Goal: Task Accomplishment & Management: Manage account settings

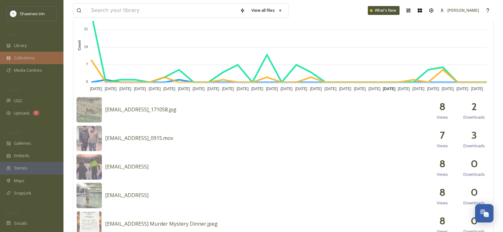
scroll to position [190, 0]
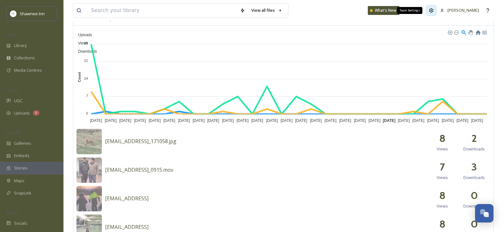
click at [433, 10] on icon at bounding box center [431, 10] width 4 height 4
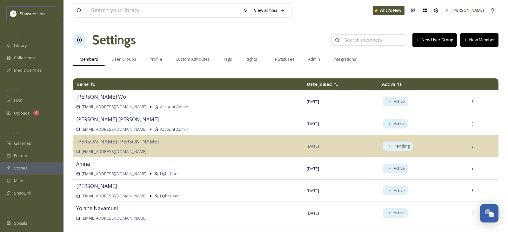
click at [480, 41] on button "New Member" at bounding box center [479, 39] width 38 height 13
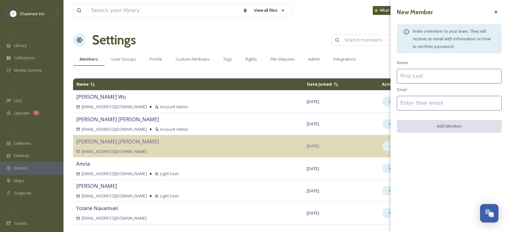
click at [452, 80] on input at bounding box center [449, 76] width 105 height 15
click at [454, 105] on input at bounding box center [449, 103] width 105 height 15
click at [450, 80] on input "[PERSON_NAME]" at bounding box center [449, 76] width 105 height 15
type input "[PERSON_NAME]"
click at [455, 102] on input at bounding box center [449, 103] width 105 height 15
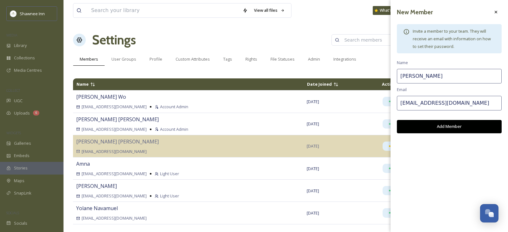
type input "[EMAIL_ADDRESS][DOMAIN_NAME]"
click at [464, 126] on button "Add Member" at bounding box center [449, 126] width 105 height 13
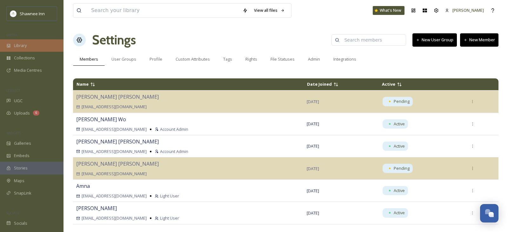
click at [23, 48] on span "Library" at bounding box center [20, 46] width 13 height 6
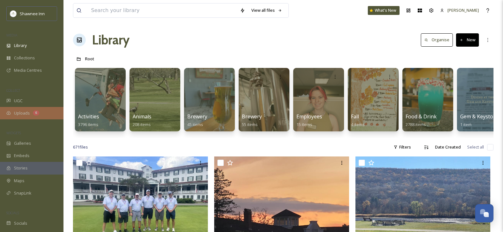
click at [28, 113] on span "Uploads" at bounding box center [22, 113] width 16 height 6
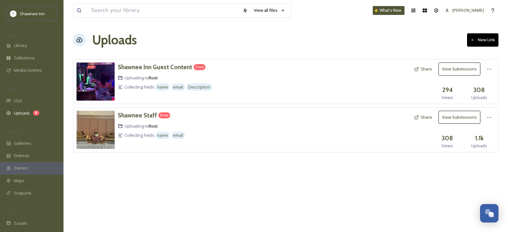
click at [469, 68] on button "View Submissions" at bounding box center [459, 69] width 42 height 13
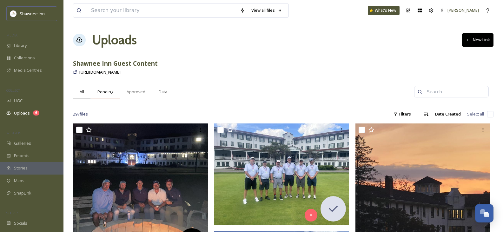
click at [108, 93] on span "Pending" at bounding box center [105, 92] width 16 height 6
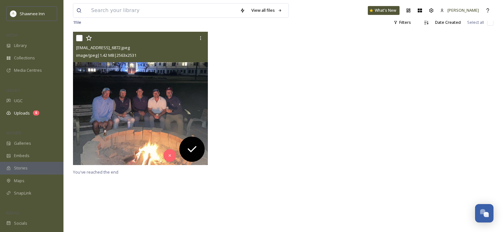
scroll to position [60, 0]
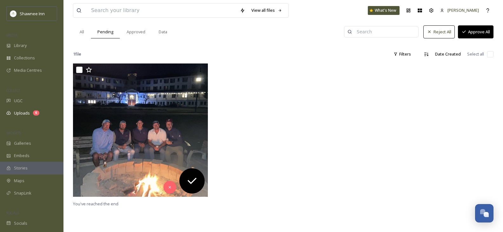
click at [469, 34] on button "Approve All" at bounding box center [476, 31] width 36 height 13
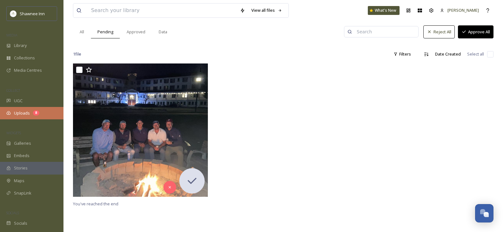
click at [16, 111] on span "Uploads" at bounding box center [22, 113] width 16 height 6
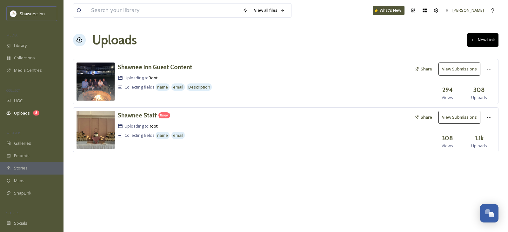
click at [457, 116] on button "View Submissions" at bounding box center [459, 117] width 42 height 13
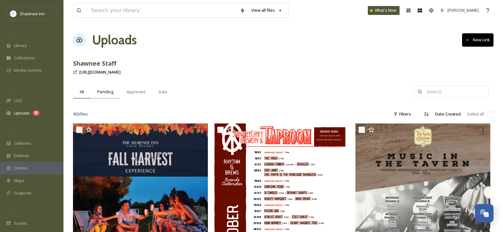
click at [107, 89] on span "Pending" at bounding box center [105, 92] width 16 height 6
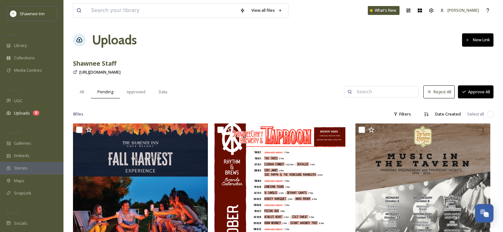
click at [487, 92] on button "Approve All" at bounding box center [476, 91] width 36 height 13
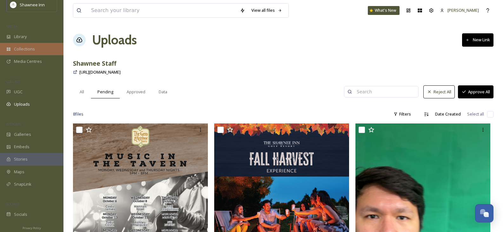
scroll to position [11, 0]
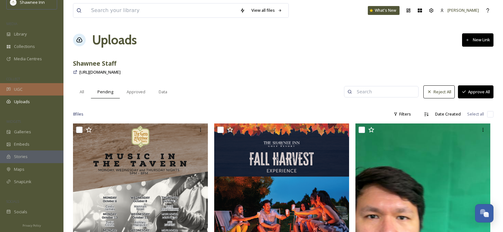
click at [21, 85] on div "UGC" at bounding box center [31, 89] width 63 height 12
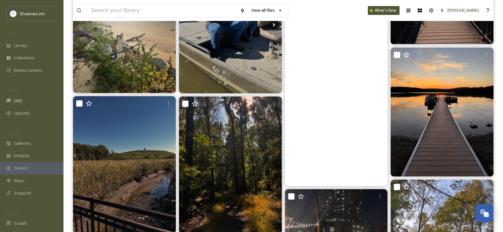
scroll to position [222, 0]
